Goal: Transaction & Acquisition: Purchase product/service

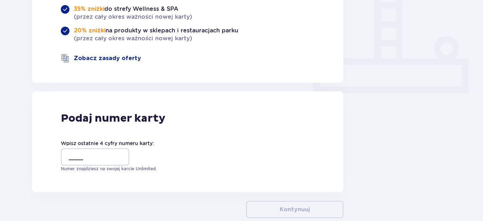
scroll to position [288, 0]
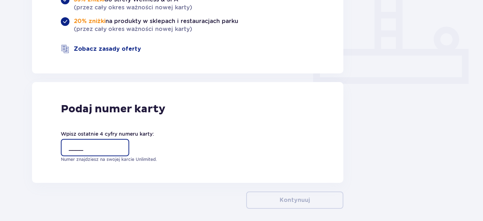
drag, startPoint x: 105, startPoint y: 132, endPoint x: 106, endPoint y: 137, distance: 5.4
click at [106, 139] on input "____" at bounding box center [95, 147] width 68 height 17
click at [153, 156] on div "Podaj numer karty Wpisz ostatnie 4 cyfry numeru karty: ____ Numer znajdziesz na…" at bounding box center [188, 132] width 312 height 101
drag, startPoint x: 75, startPoint y: 133, endPoint x: 75, endPoint y: 139, distance: 6.1
click at [75, 139] on input "____" at bounding box center [95, 147] width 68 height 17
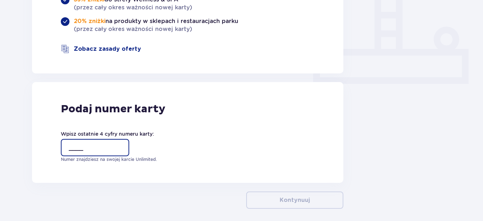
type input "7255"
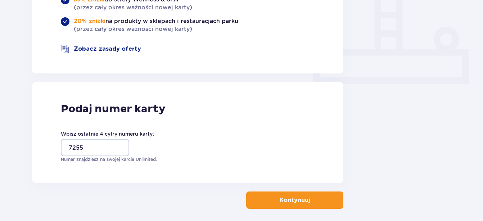
click at [306, 192] on button "Kontynuuj" at bounding box center [294, 200] width 97 height 17
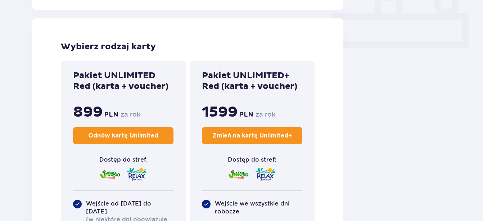
scroll to position [360, 0]
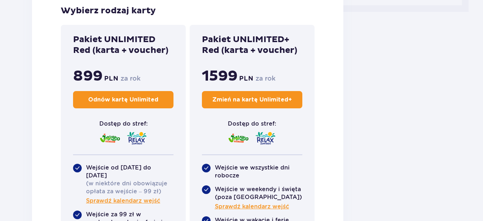
click at [120, 101] on p "Odnów kartę Unlimited" at bounding box center [123, 100] width 70 height 8
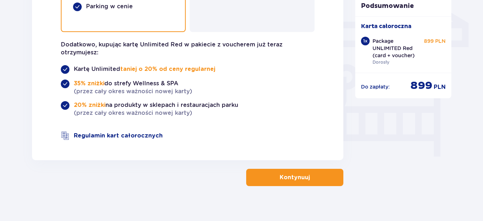
scroll to position [621, 0]
click at [292, 173] on p "Kontynuuj" at bounding box center [295, 177] width 30 height 8
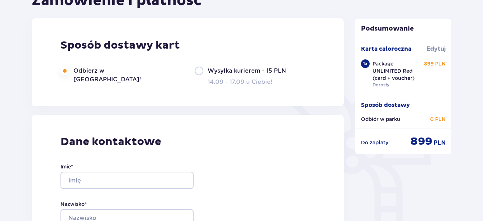
scroll to position [108, 0]
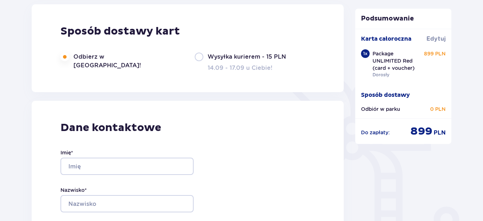
click at [378, 134] on p "Do zapłaty :" at bounding box center [375, 132] width 29 height 7
click at [384, 134] on p "Do zapłaty :" at bounding box center [375, 132] width 29 height 7
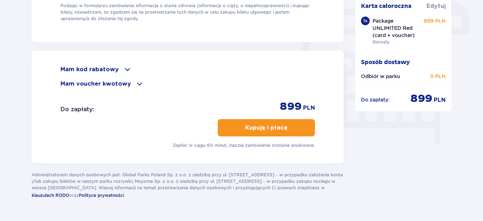
scroll to position [648, 0]
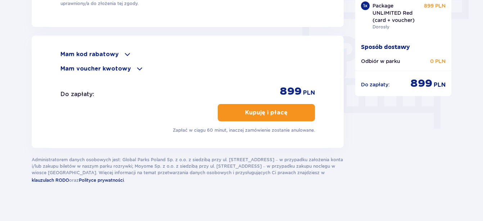
click at [277, 111] on p "Kupuję i płacę" at bounding box center [266, 113] width 43 height 8
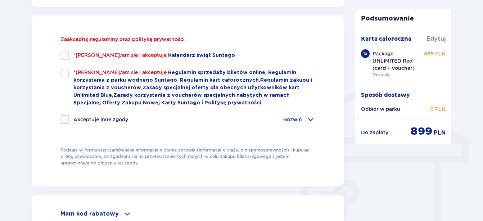
scroll to position [504, 0]
click at [62, 54] on div at bounding box center [65, 56] width 9 height 9
checkbox input "true"
click at [63, 73] on div at bounding box center [65, 73] width 9 height 9
checkbox input "true"
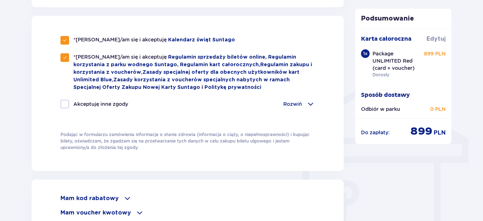
click at [66, 102] on div at bounding box center [65, 104] width 9 height 9
checkbox input "true"
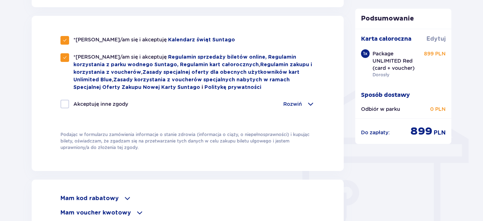
checkbox input "true"
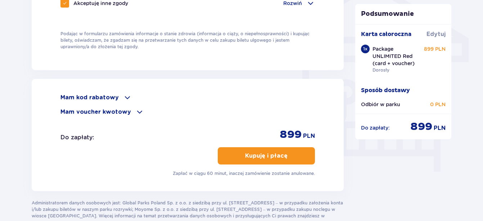
scroll to position [612, 0]
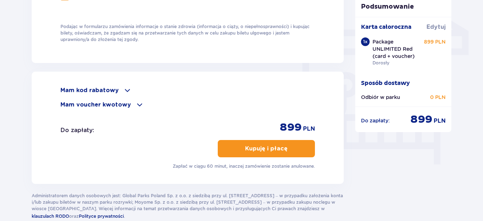
click at [271, 149] on p "Kupuję i płacę" at bounding box center [266, 149] width 43 height 8
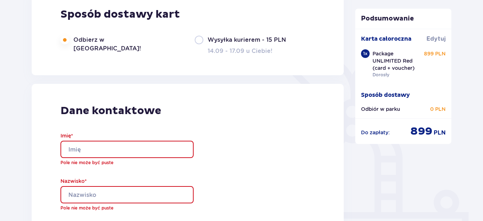
scroll to position [0, 0]
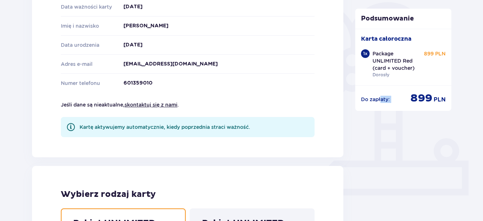
scroll to position [188, 0]
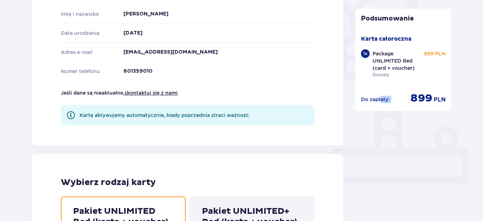
drag, startPoint x: 384, startPoint y: 144, endPoint x: 275, endPoint y: 173, distance: 112.6
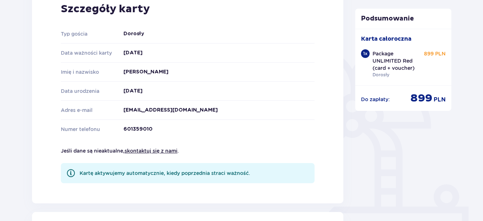
click at [184, 58] on div "Szczegóły karty Typ gościa Dorosły Data ważności karty 14.09.2026 Imię i nazwis…" at bounding box center [188, 93] width 312 height 222
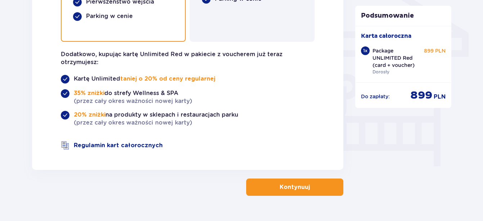
scroll to position [621, 0]
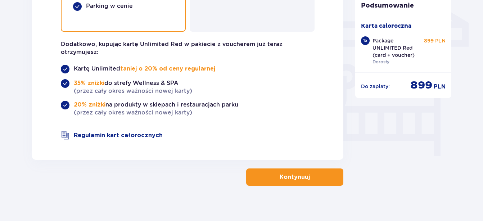
click at [300, 173] on p "Kontynuuj" at bounding box center [295, 177] width 30 height 8
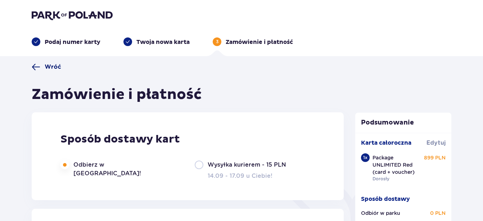
click at [55, 66] on span "Wróć" at bounding box center [53, 67] width 17 height 8
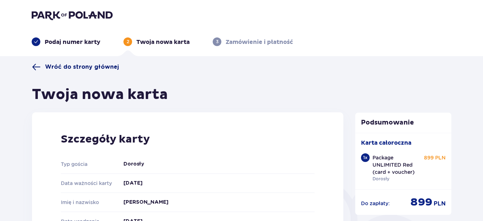
click at [72, 65] on span "Wróć do strony głównej" at bounding box center [82, 67] width 74 height 8
click at [37, 67] on span at bounding box center [36, 67] width 9 height 9
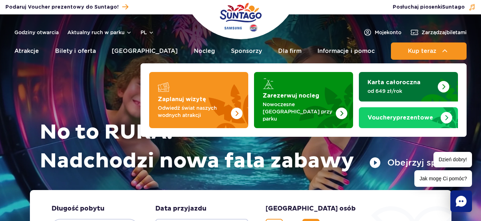
click at [443, 85] on img "Karta całoroczna" at bounding box center [444, 87] width 12 height 12
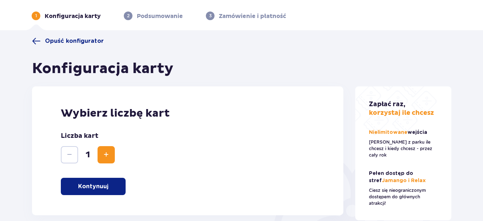
scroll to position [72, 0]
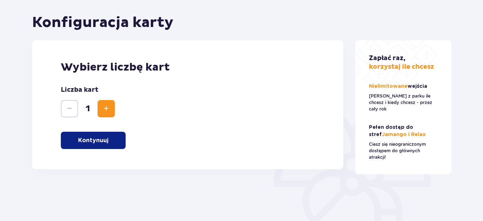
click at [94, 141] on p "Kontynuuj" at bounding box center [93, 141] width 30 height 8
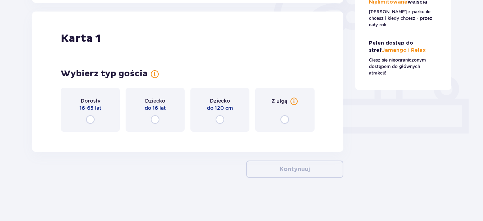
scroll to position [0, 0]
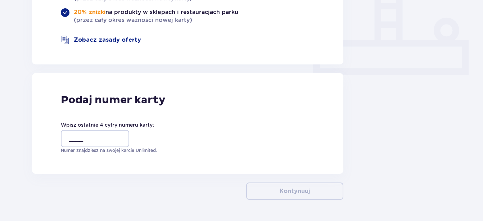
scroll to position [306, 0]
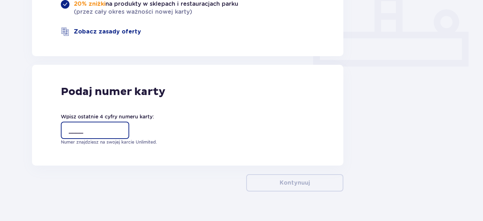
click at [98, 122] on input "____" at bounding box center [95, 130] width 68 height 17
type input "7255"
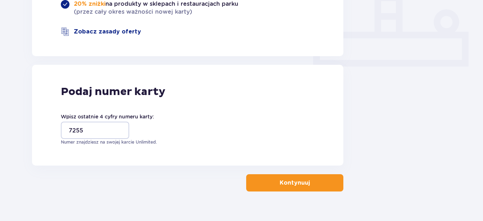
click at [293, 179] on p "Kontynuuj" at bounding box center [295, 183] width 30 height 8
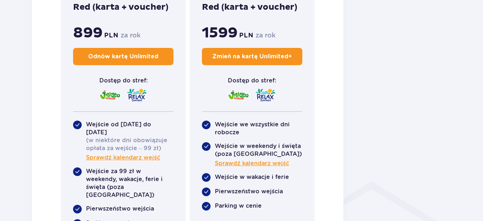
scroll to position [432, 0]
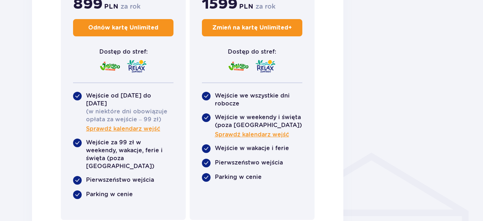
click at [123, 30] on p "Odnów kartę Unlimited" at bounding box center [123, 28] width 70 height 8
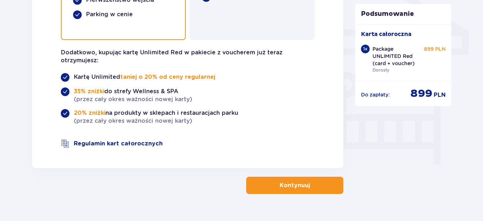
scroll to position [576, 0]
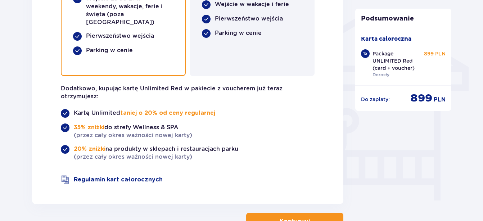
click at [442, 96] on p "PLN" at bounding box center [440, 100] width 12 height 8
click at [421, 106] on div "Podsumowanie Karta całoroczna 1 x Package UNLIMITED Red (card + voucher) Dorosł…" at bounding box center [404, 60] width 97 height 102
click at [407, 107] on div "Podsumowanie Karta całoroczna 1 x Package UNLIMITED Red (card + voucher) Dorosł…" at bounding box center [404, 60] width 97 height 102
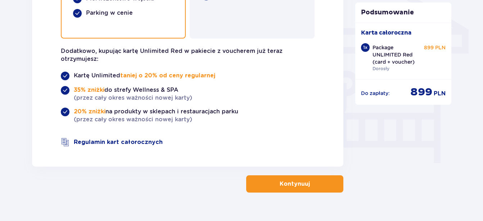
scroll to position [621, 0]
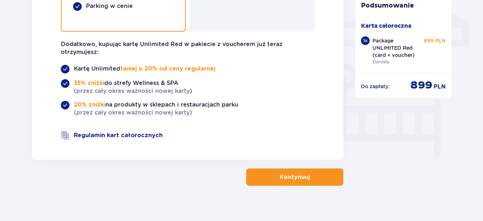
drag, startPoint x: 427, startPoint y: 79, endPoint x: 424, endPoint y: 85, distance: 7.0
click at [426, 79] on p "899" at bounding box center [422, 86] width 22 height 14
click at [402, 22] on p "Karta całoroczna" at bounding box center [386, 26] width 50 height 8
drag, startPoint x: 431, startPoint y: 55, endPoint x: 379, endPoint y: 64, distance: 52.7
click at [431, 55] on div "Package UNLIMITED Red (card + voucher) Dorosły 899 PLN" at bounding box center [409, 51] width 73 height 28
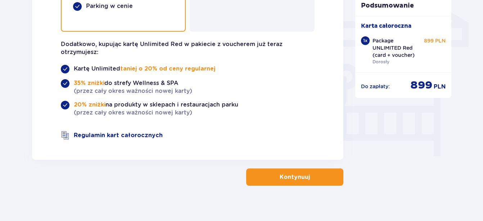
click at [378, 83] on p "Do zapłaty :" at bounding box center [375, 86] width 29 height 7
click at [293, 173] on p "Kontynuuj" at bounding box center [295, 177] width 30 height 8
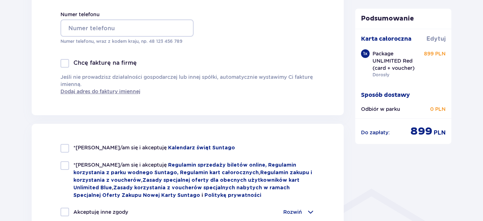
scroll to position [180, 0]
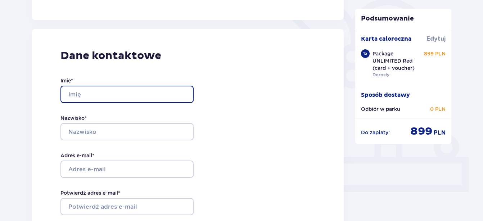
click at [97, 93] on input "Imię *" at bounding box center [127, 94] width 133 height 17
type input "[PERSON_NAME]"
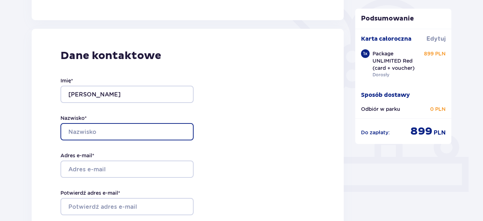
type input "[PERSON_NAME]"
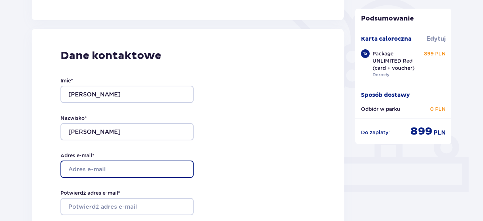
type input "[EMAIL_ADDRESS][DOMAIN_NAME]"
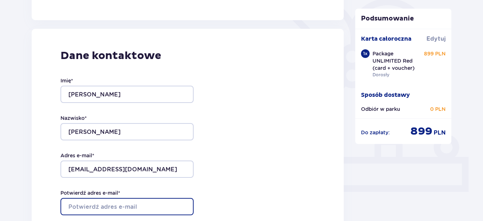
type input "[EMAIL_ADDRESS][DOMAIN_NAME]"
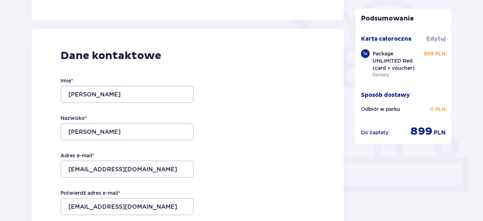
type input "601359010"
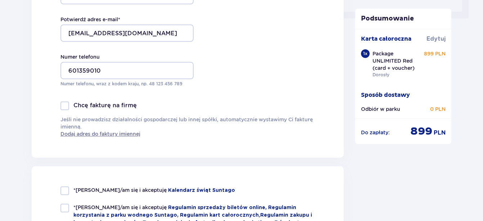
scroll to position [360, 0]
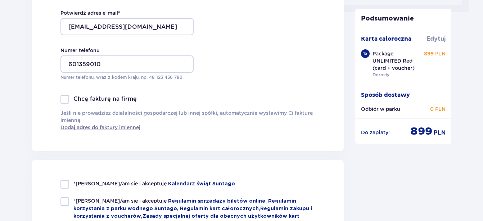
click at [65, 101] on div at bounding box center [65, 99] width 9 height 9
checkbox input "true"
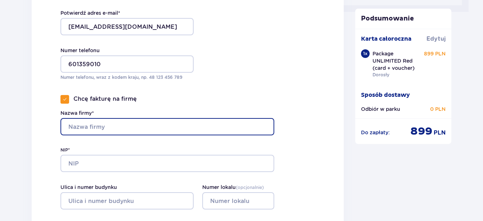
click at [118, 128] on input "Nazwa firmy*" at bounding box center [168, 126] width 214 height 17
